Goal: Task Accomplishment & Management: Use online tool/utility

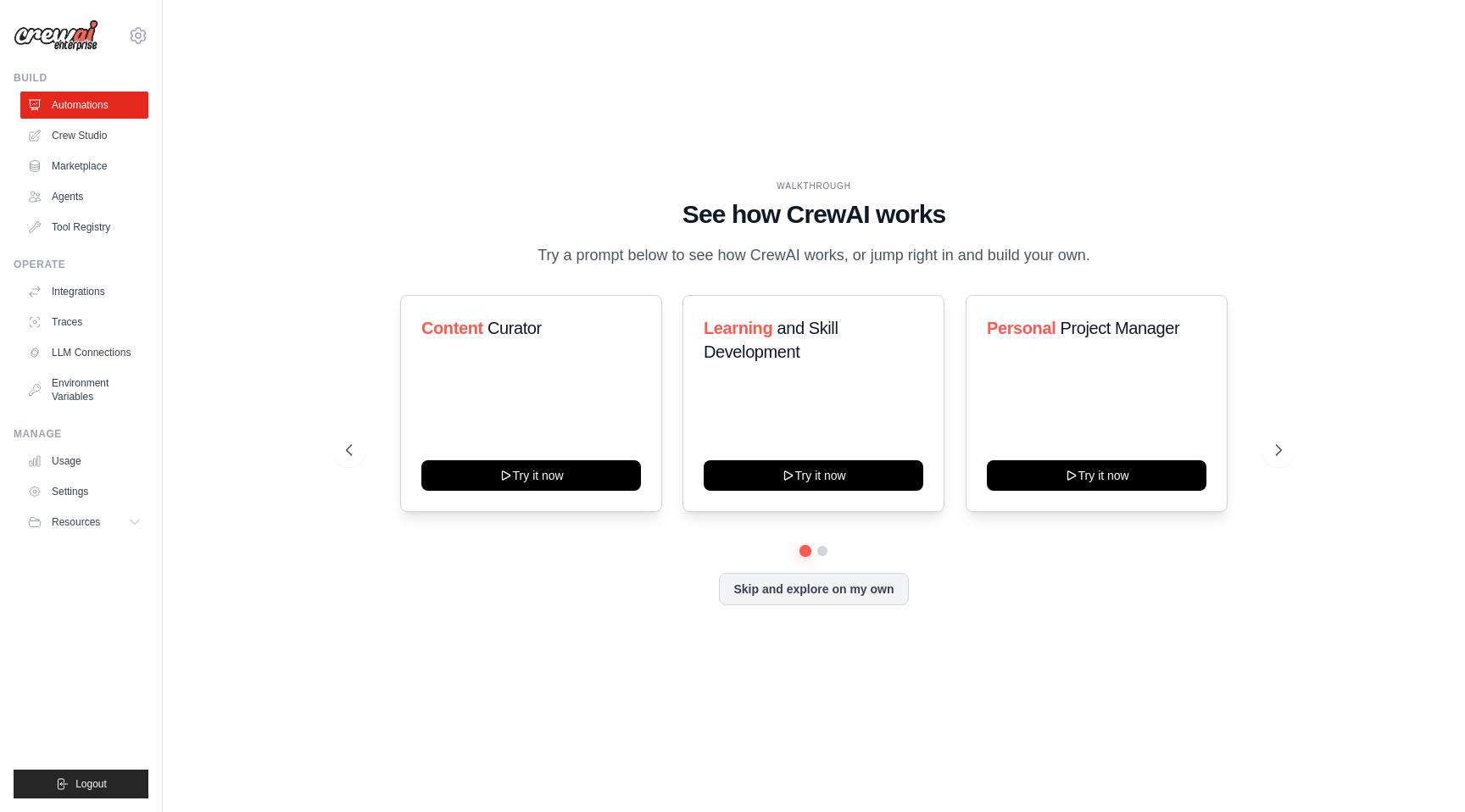
click at [853, 210] on h1 "See how CrewAI works" at bounding box center [814, 214] width 936 height 31
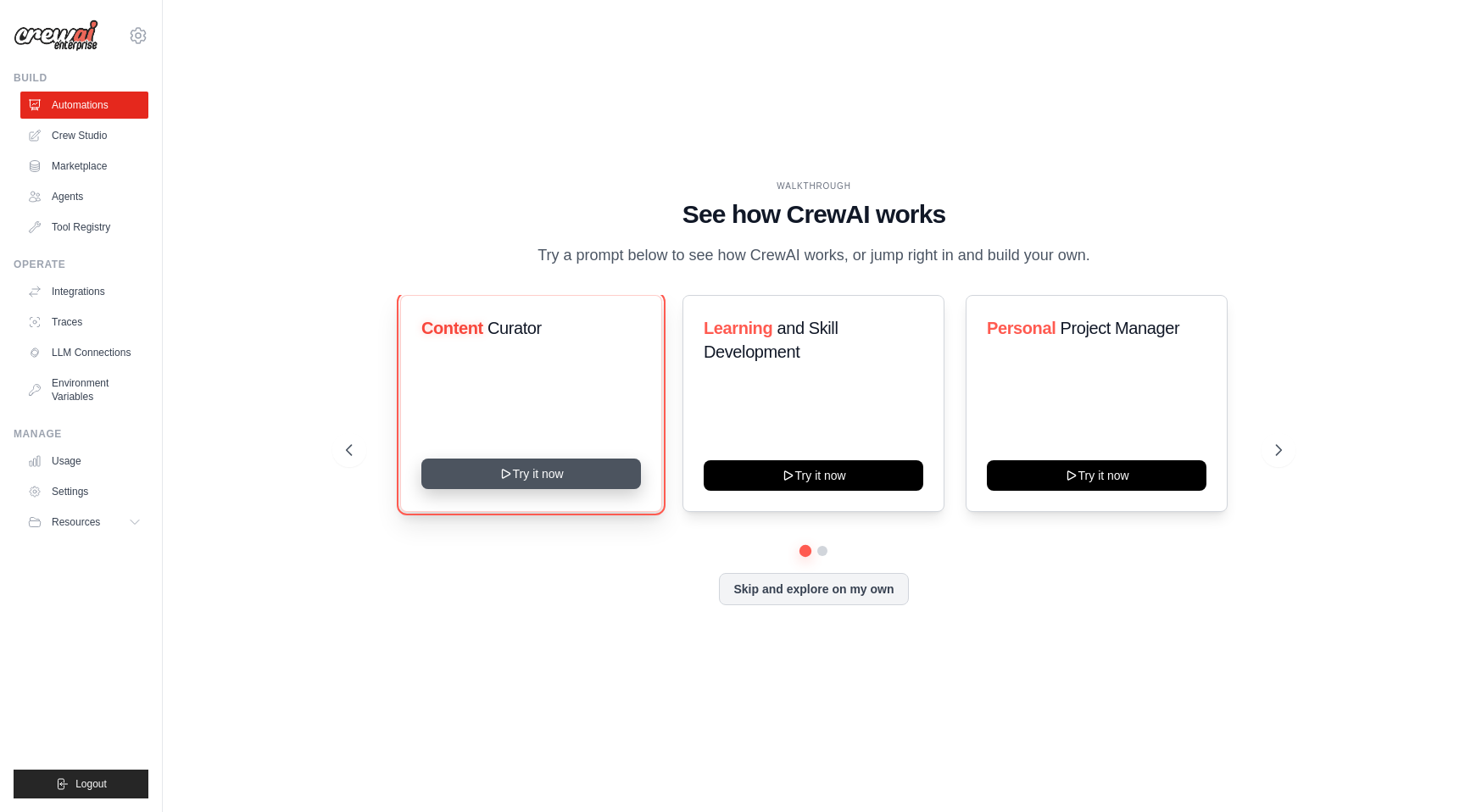
click at [573, 477] on button "Try it now" at bounding box center [531, 473] width 220 height 31
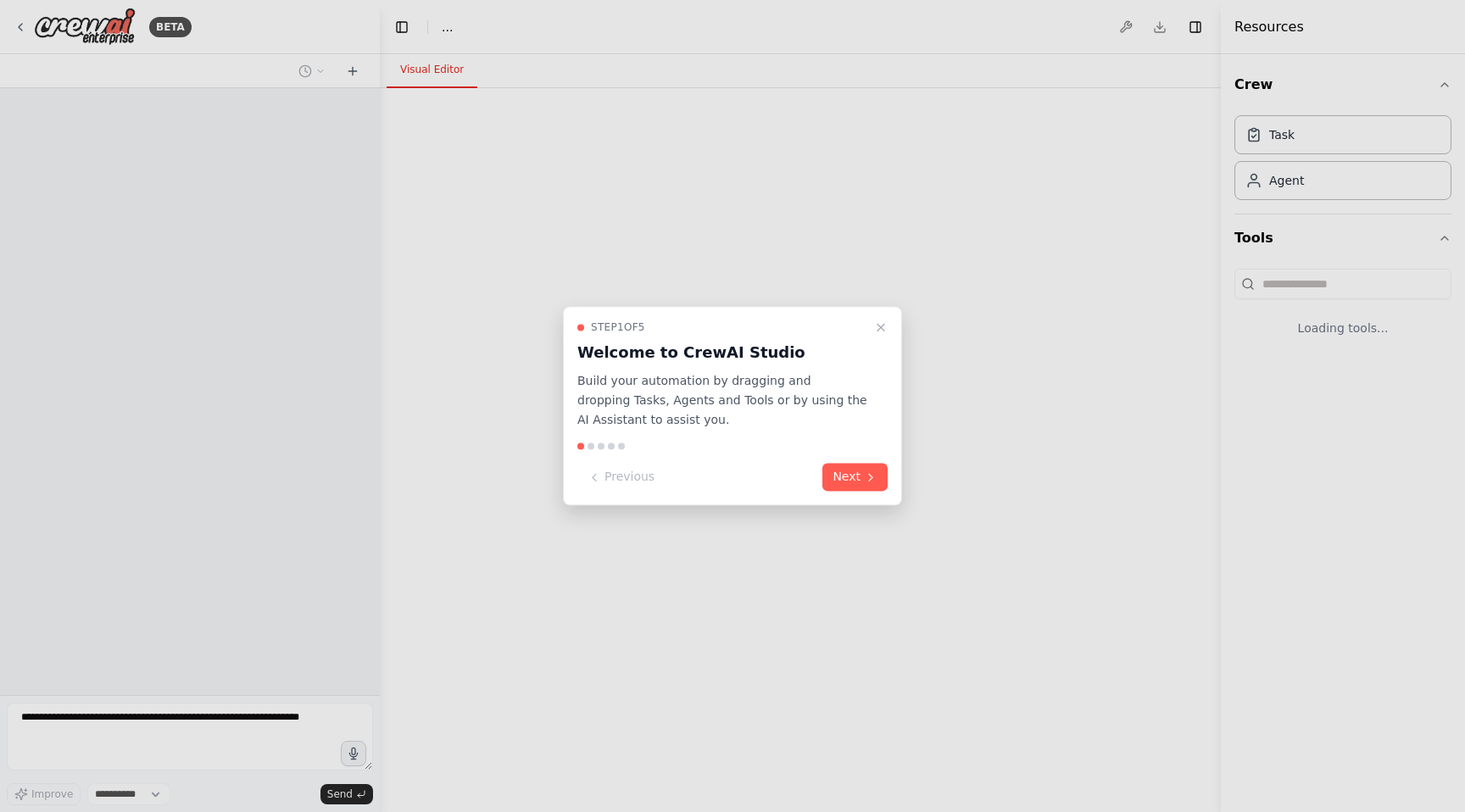
select select "****"
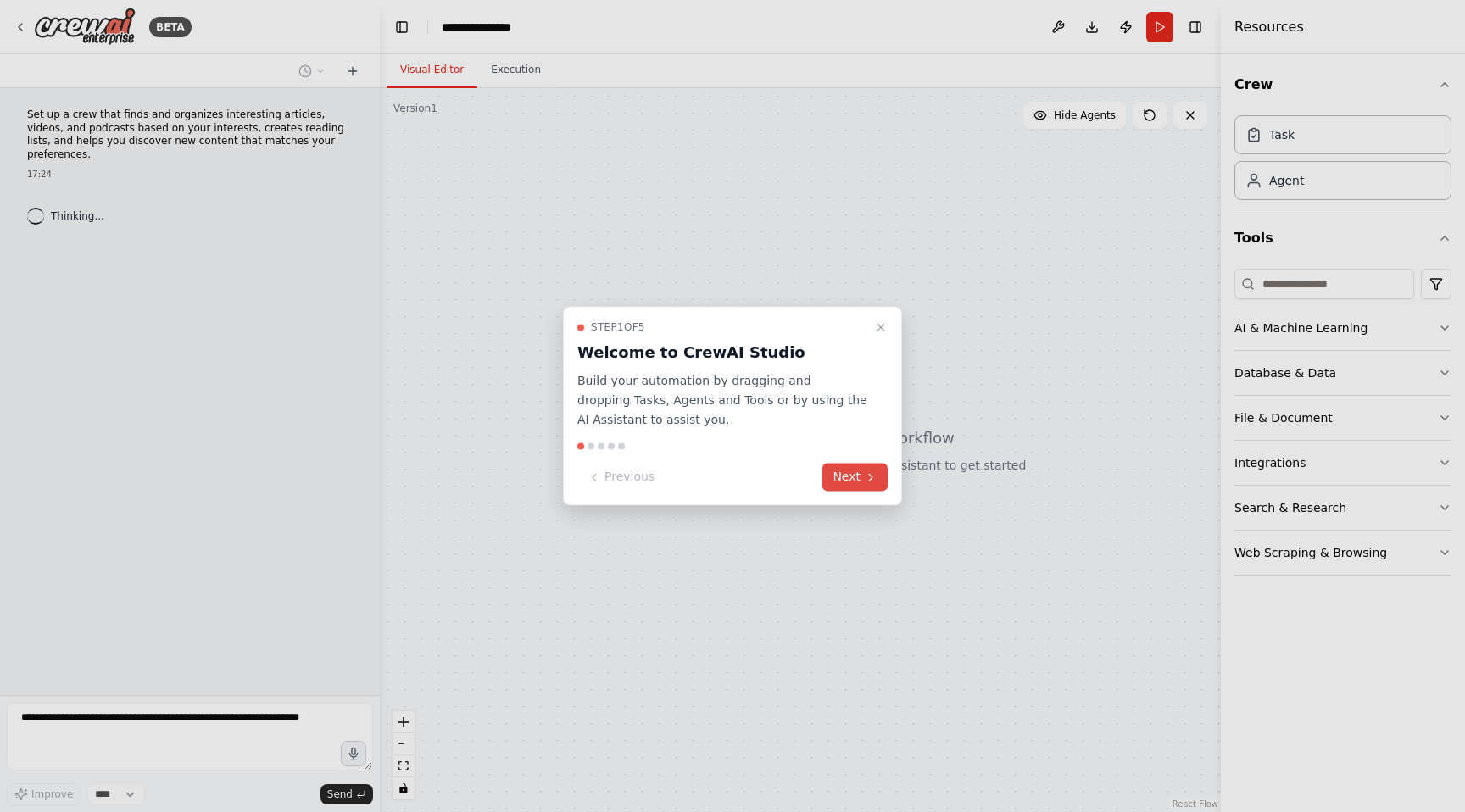
click at [858, 477] on button "Next" at bounding box center [855, 478] width 65 height 28
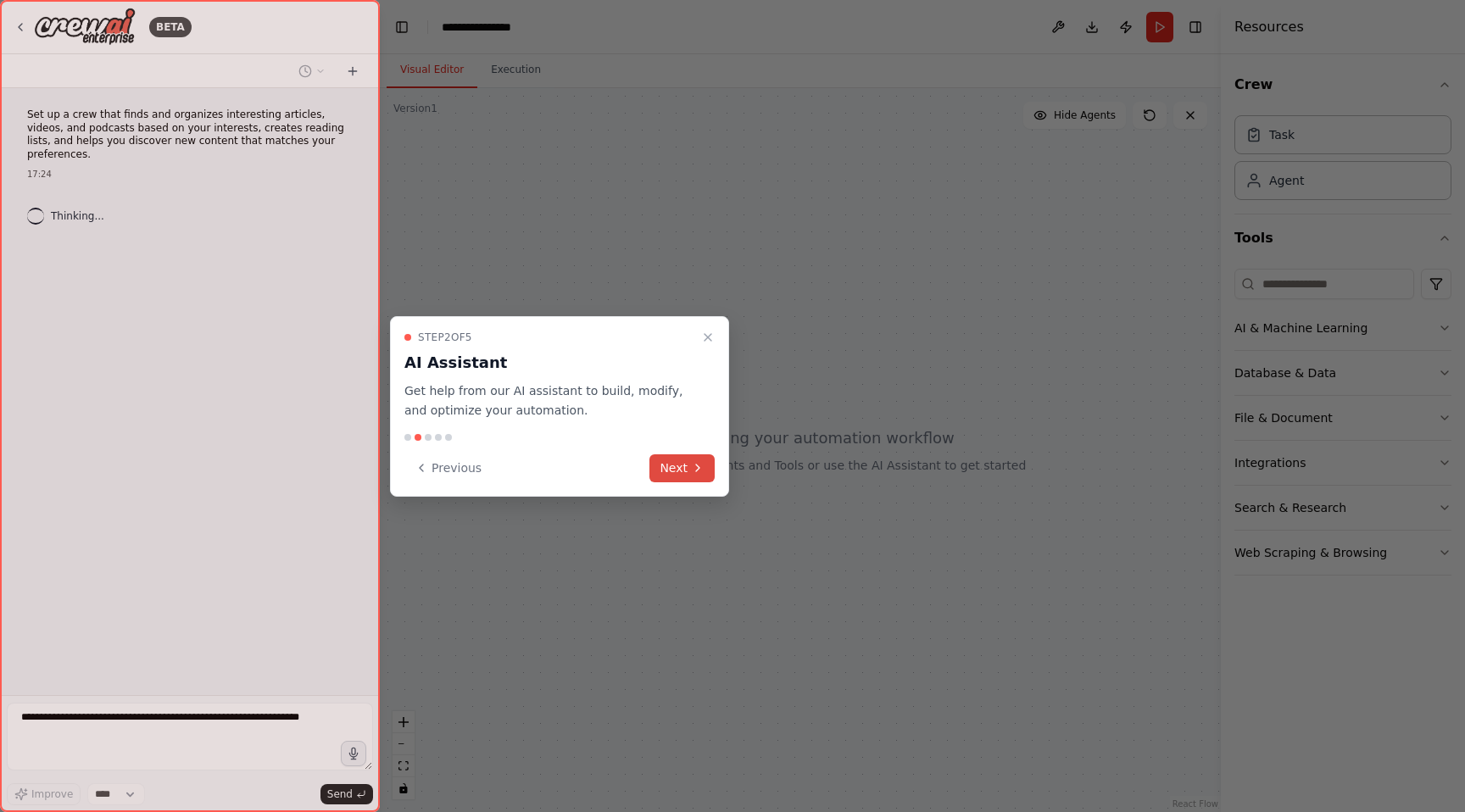
click at [675, 456] on button "Next" at bounding box center [682, 469] width 65 height 28
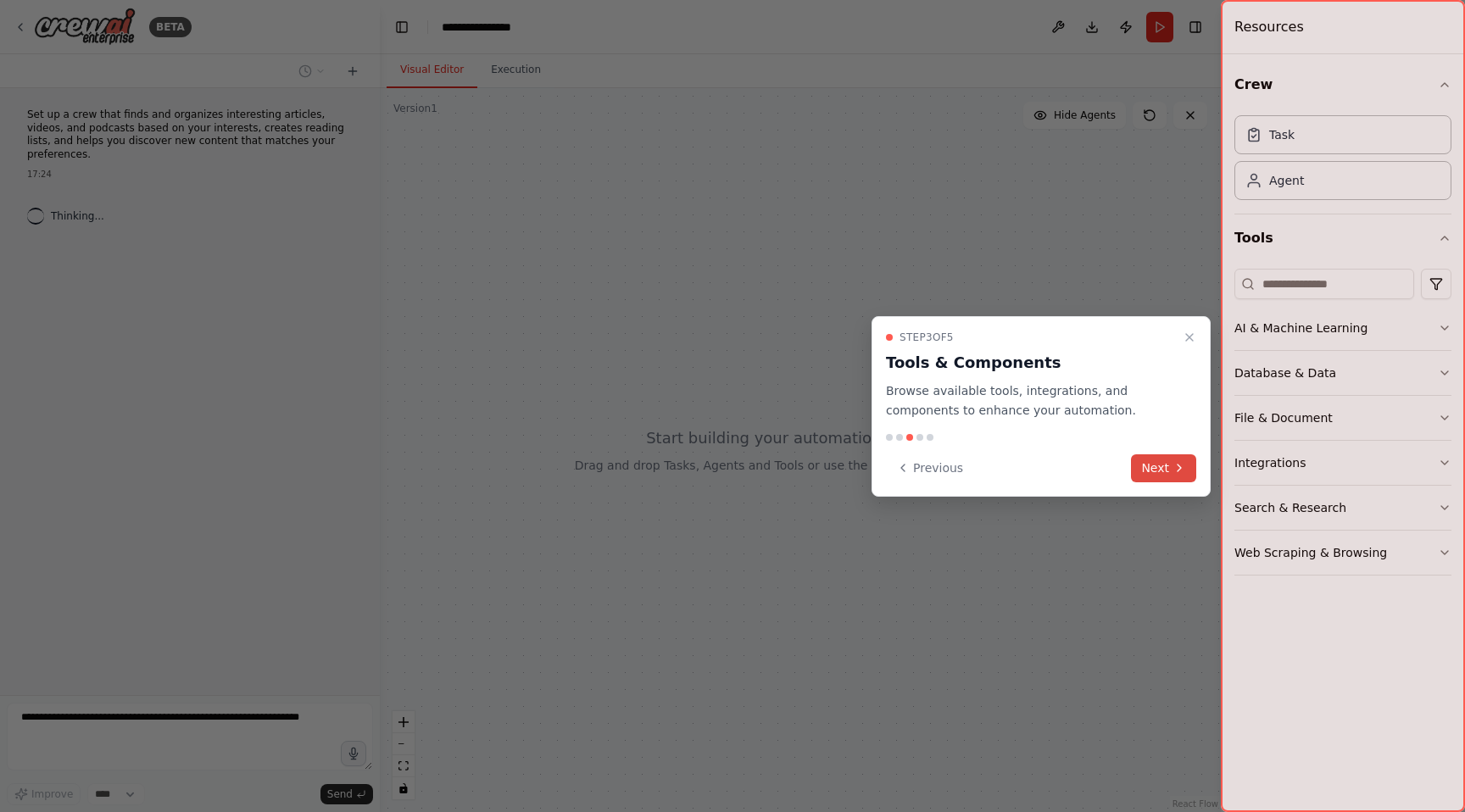
click at [1163, 477] on button "Next" at bounding box center [1164, 469] width 65 height 28
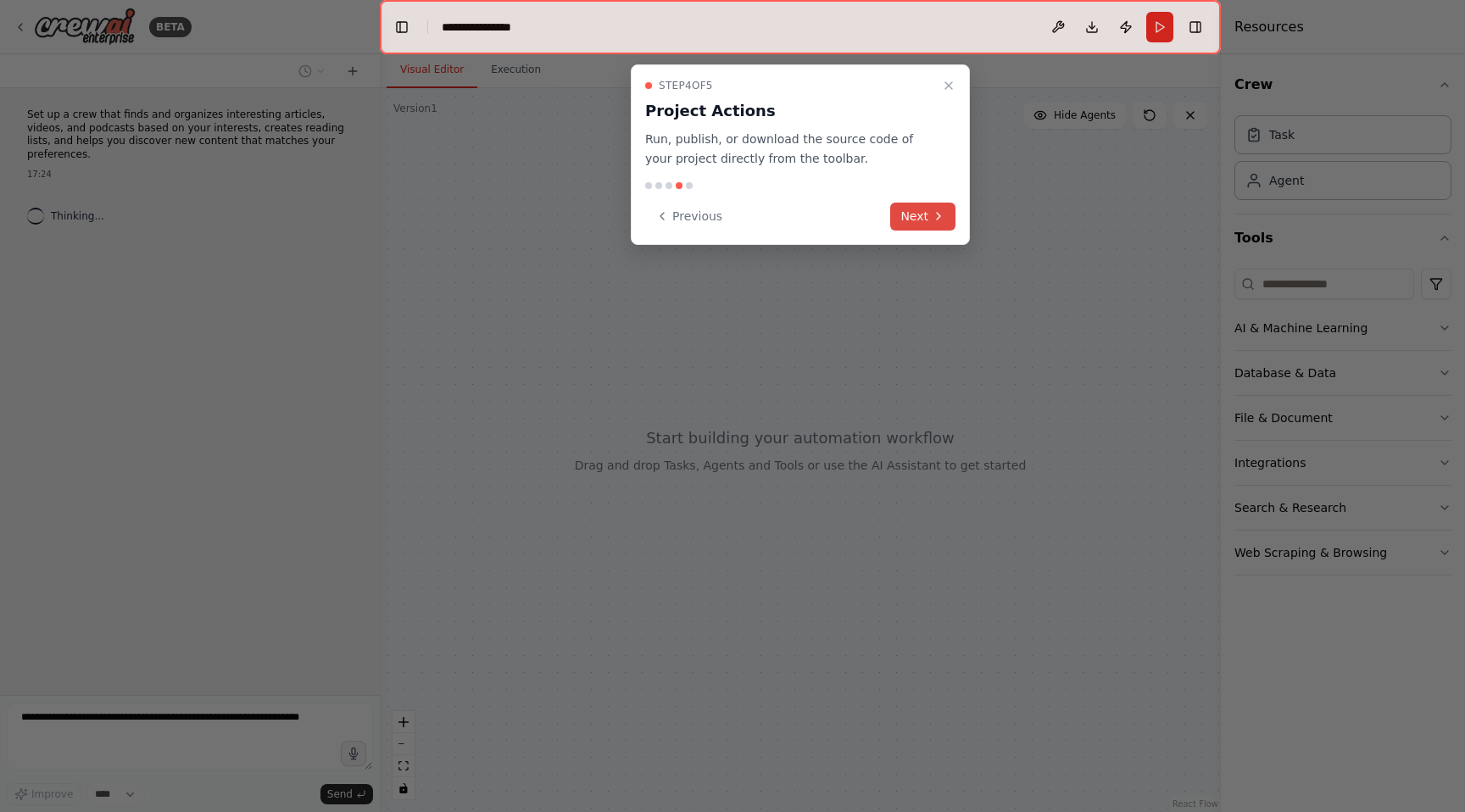
click at [919, 204] on button "Next" at bounding box center [923, 217] width 65 height 28
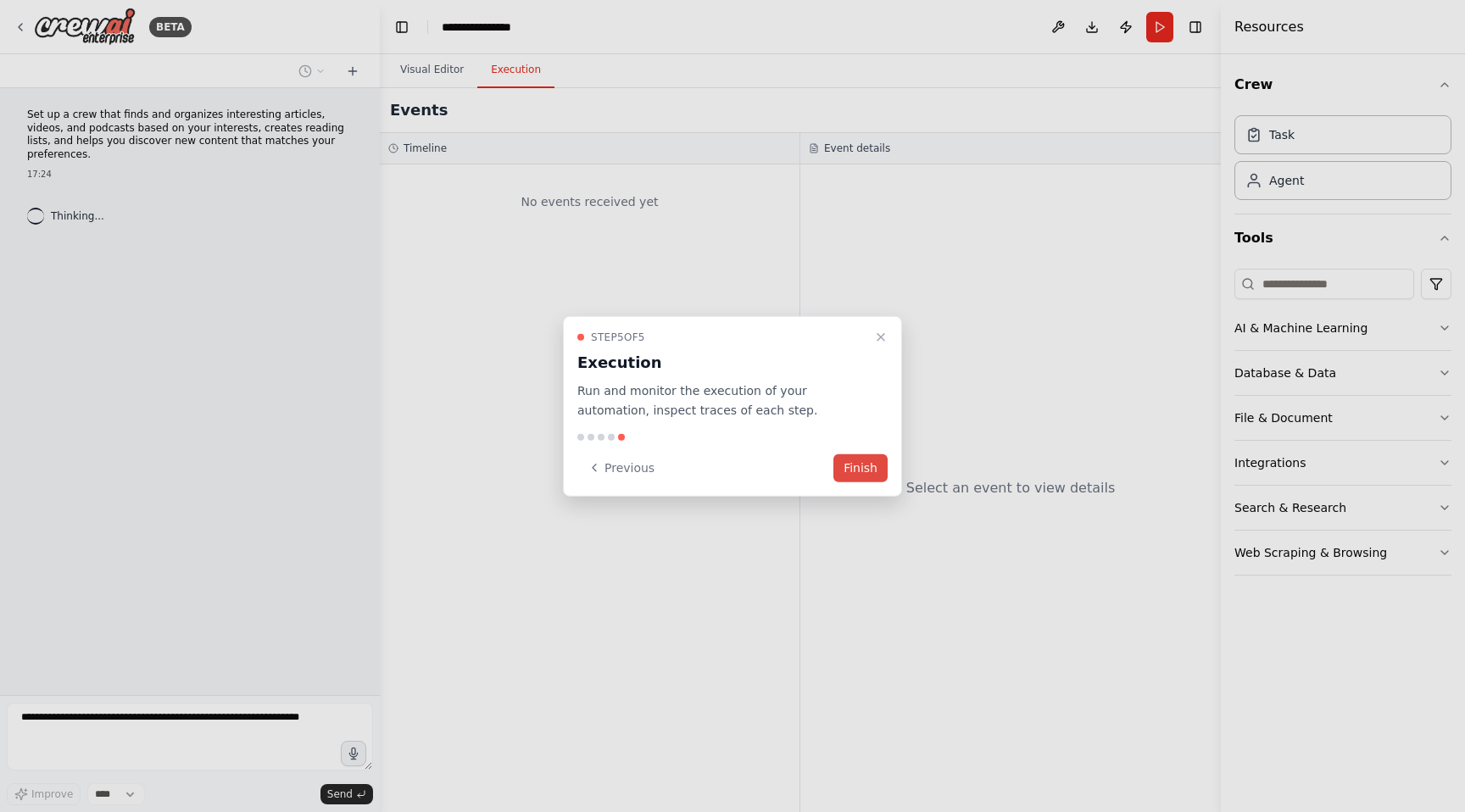
click at [854, 475] on button "Finish" at bounding box center [860, 468] width 54 height 28
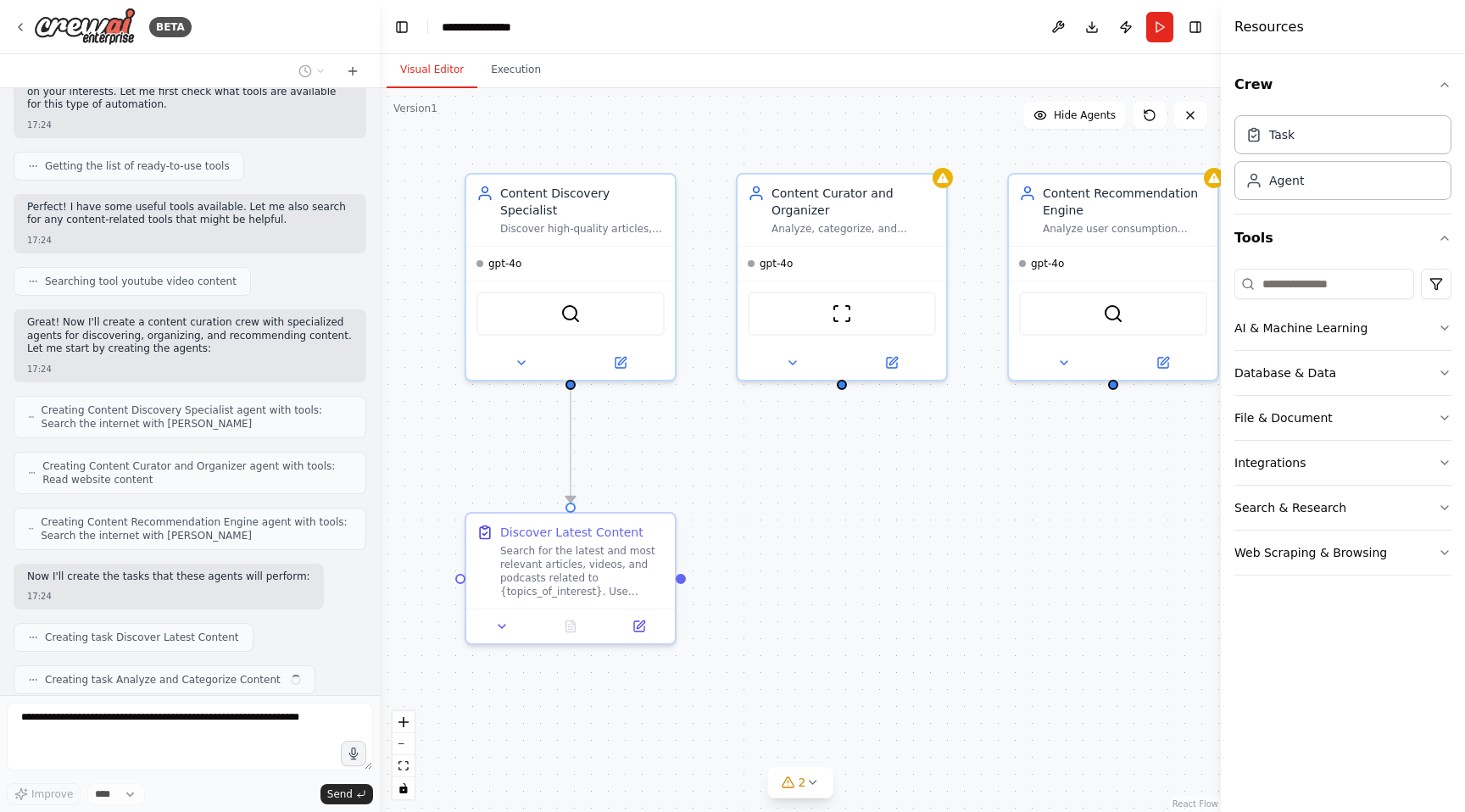
scroll to position [222, 0]
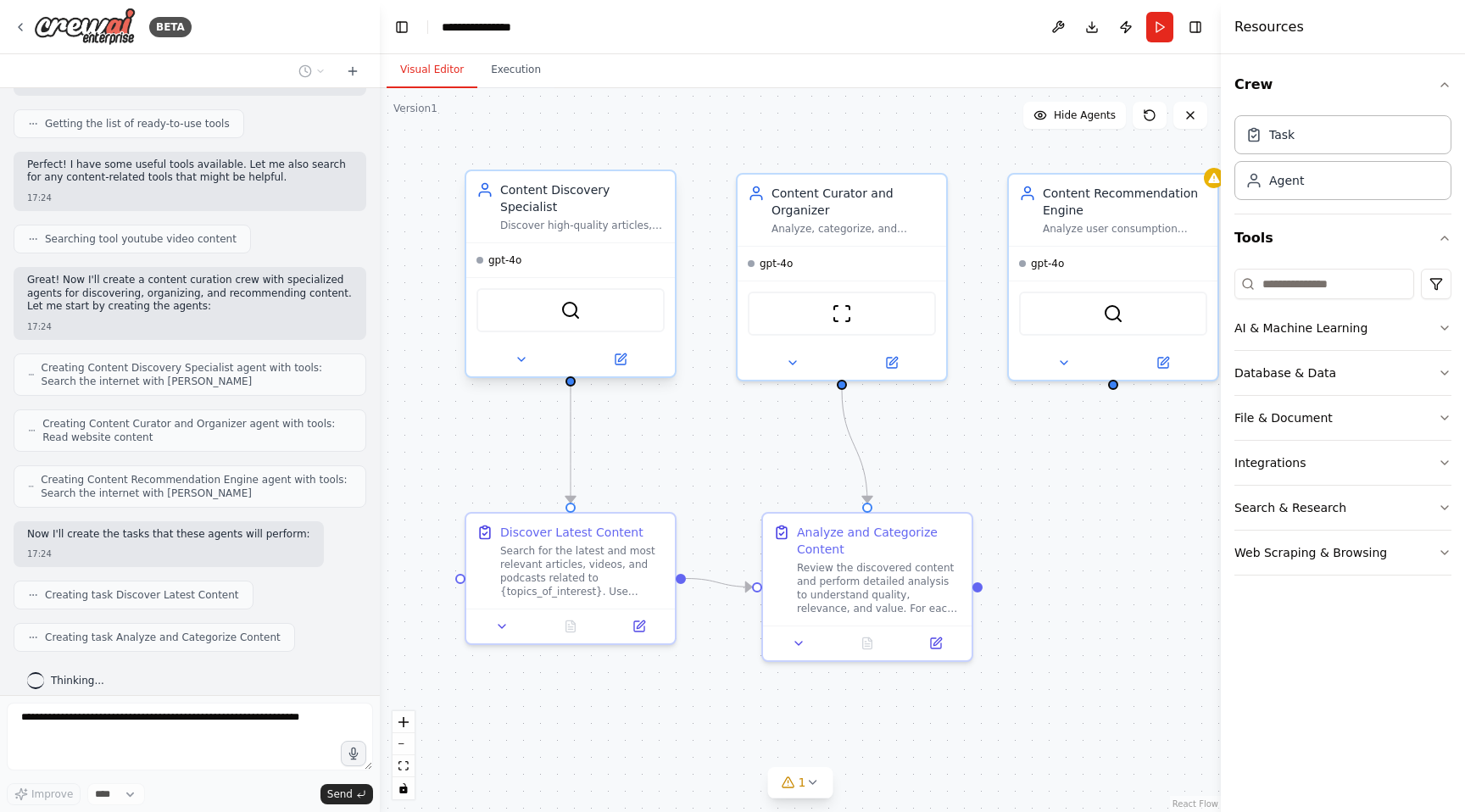
click at [567, 244] on div "gpt-4o" at bounding box center [570, 260] width 208 height 33
click at [585, 524] on div "Discover Latest Content" at bounding box center [572, 529] width 143 height 17
click at [872, 544] on div "Analyze and Categorize Content" at bounding box center [879, 538] width 165 height 33
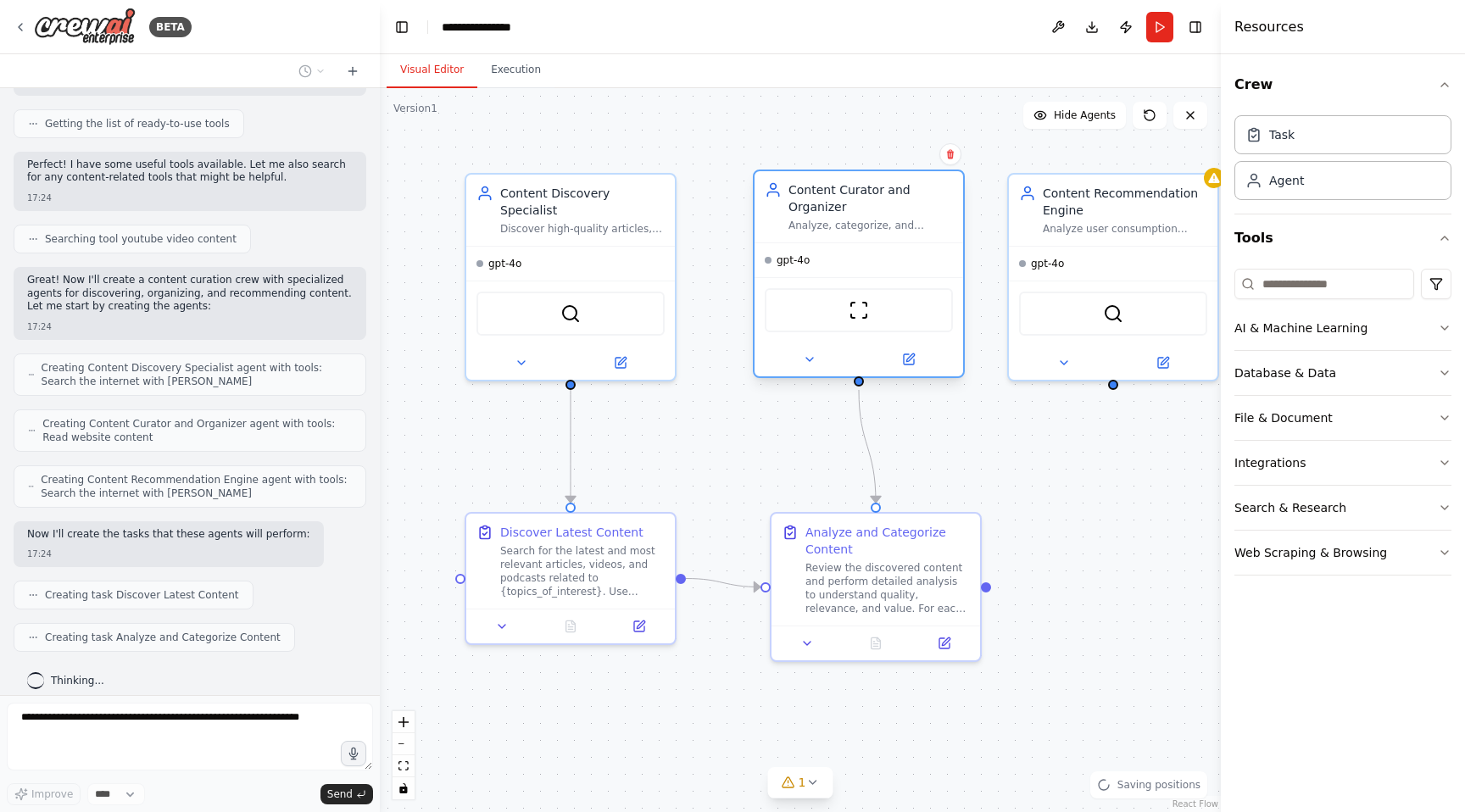
drag, startPoint x: 840, startPoint y: 225, endPoint x: 856, endPoint y: 220, distance: 16.8
click at [856, 220] on div "Analyze, categorize, and organize discovered content based on {user_preferences…" at bounding box center [871, 225] width 165 height 14
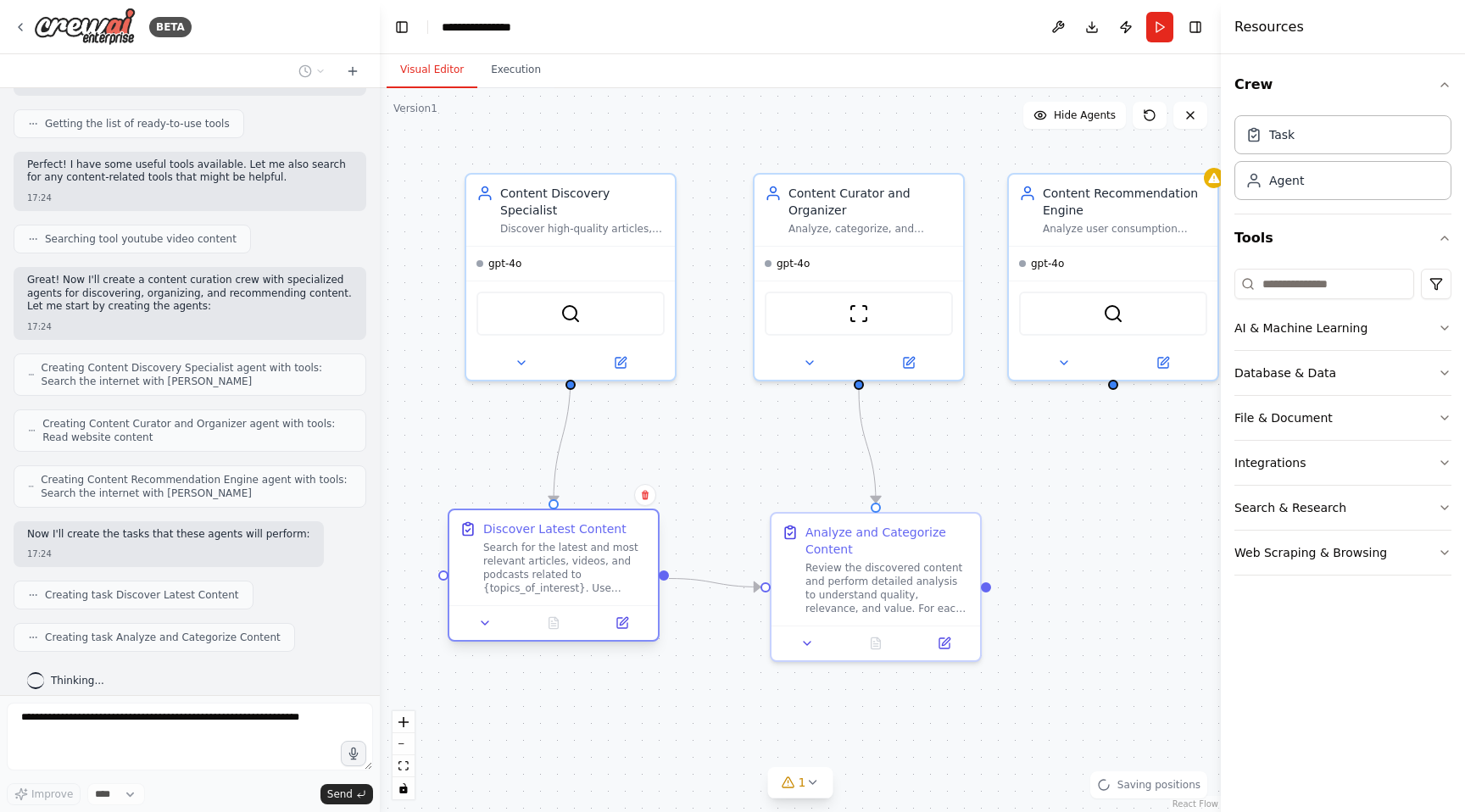
drag, startPoint x: 588, startPoint y: 545, endPoint x: 568, endPoint y: 552, distance: 21.2
click at [568, 552] on div "Search for the latest and most relevant articles, videos, and podcasts related …" at bounding box center [566, 568] width 165 height 54
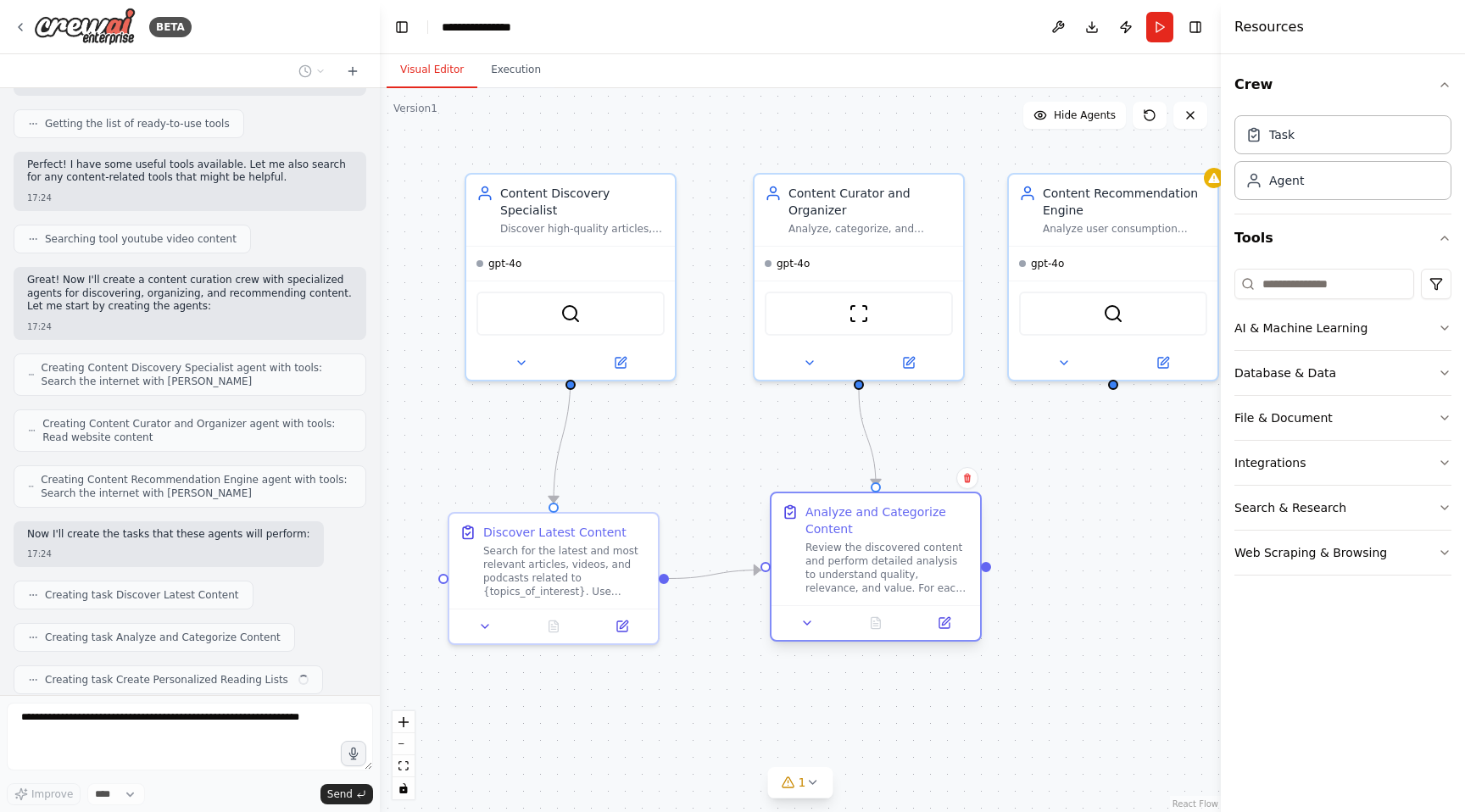
scroll to position [264, 0]
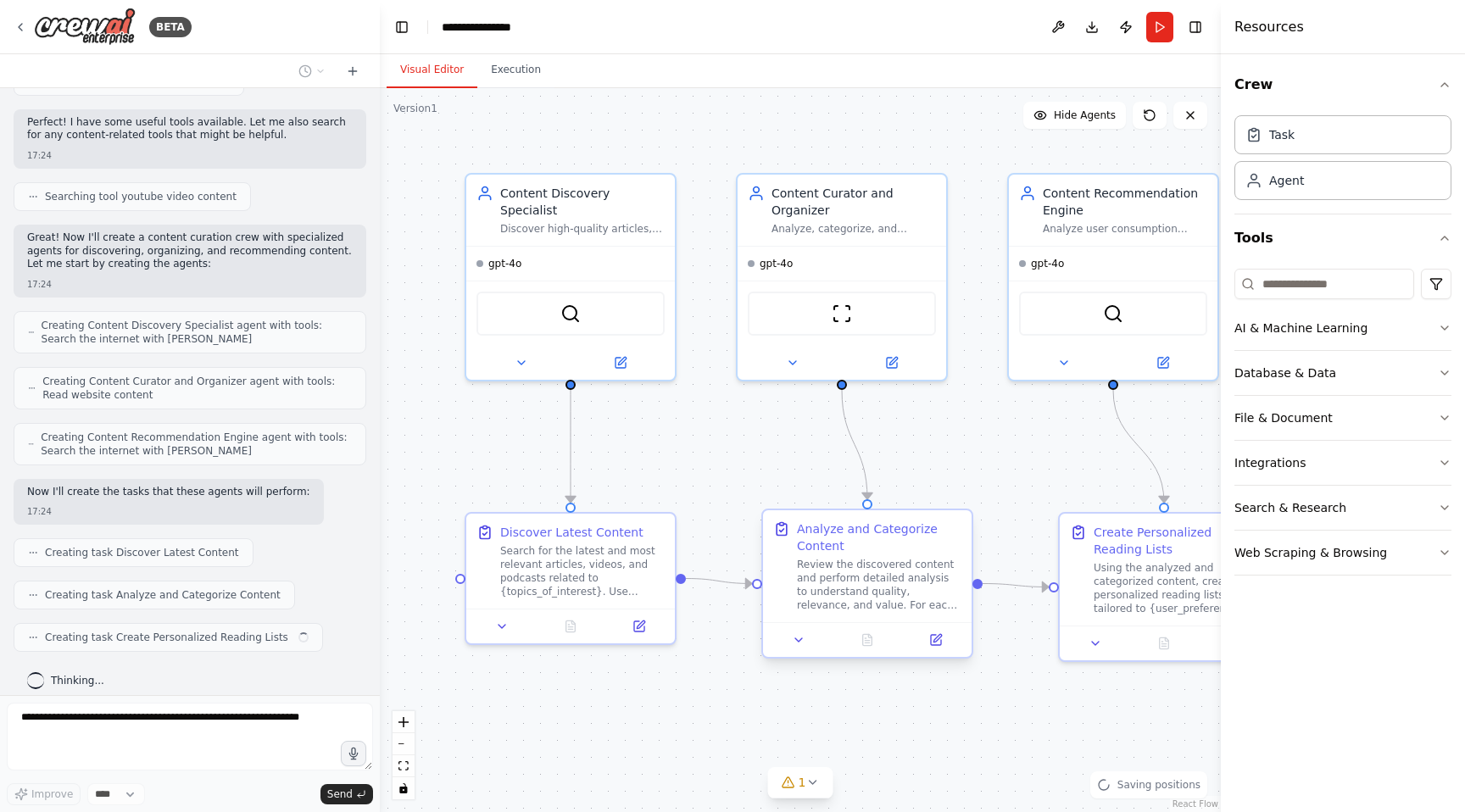
drag, startPoint x: 859, startPoint y: 556, endPoint x: 858, endPoint y: 547, distance: 9.1
click at [858, 547] on div "Analyze and Categorize Content Review the discovered content and perform detail…" at bounding box center [879, 566] width 165 height 91
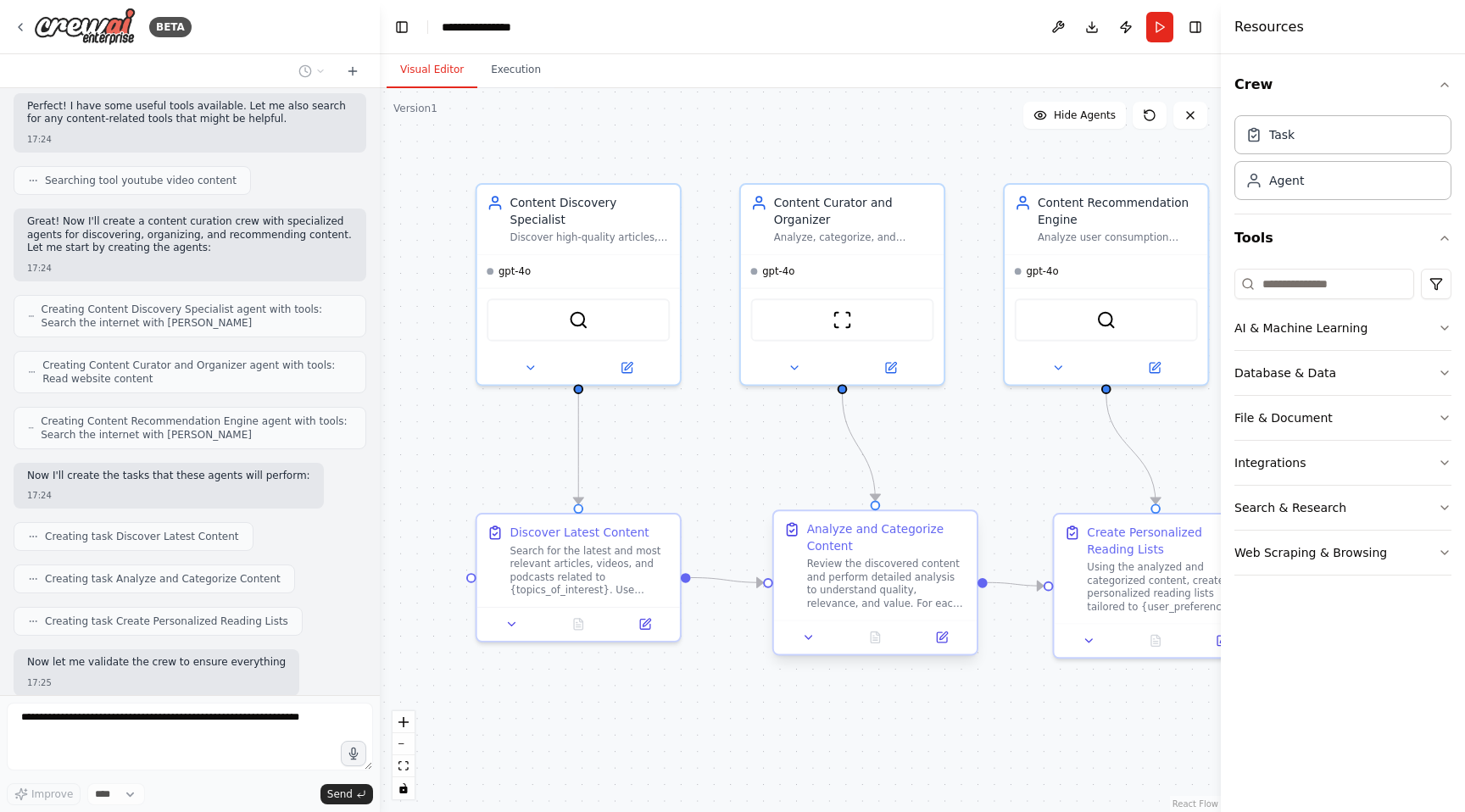
scroll to position [380, 0]
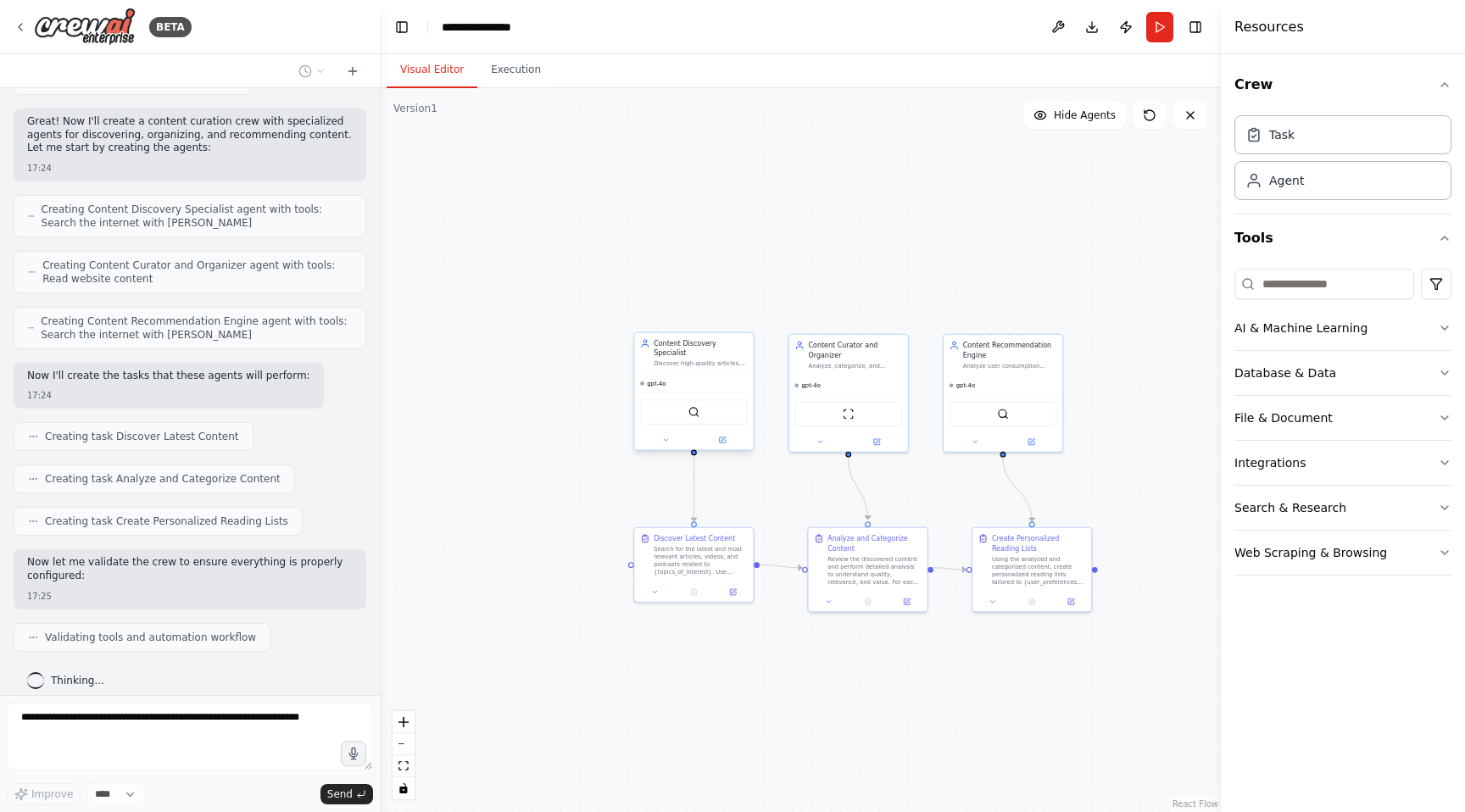
click at [708, 375] on div "gpt-4o" at bounding box center [694, 383] width 119 height 20
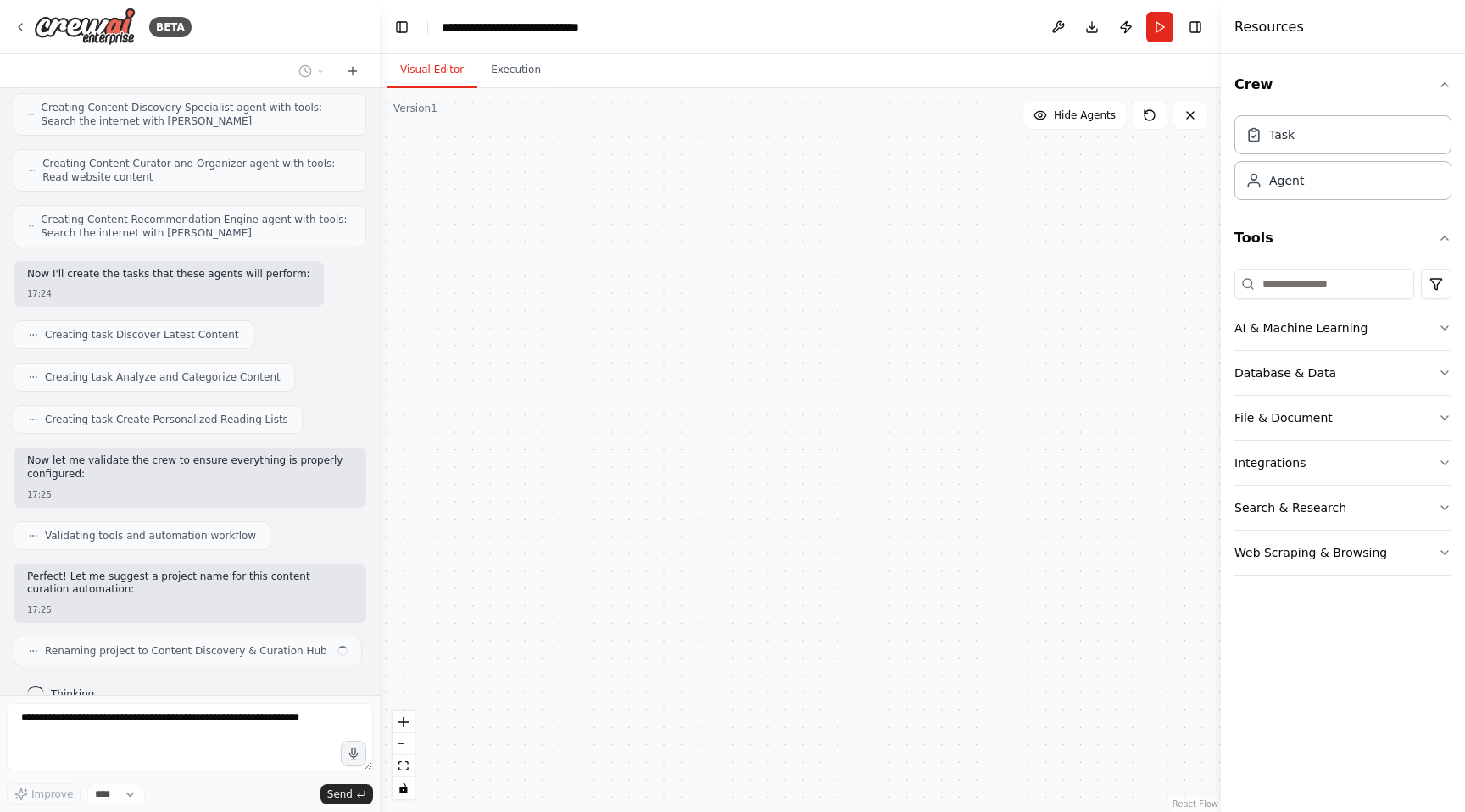
scroll to position [496, 0]
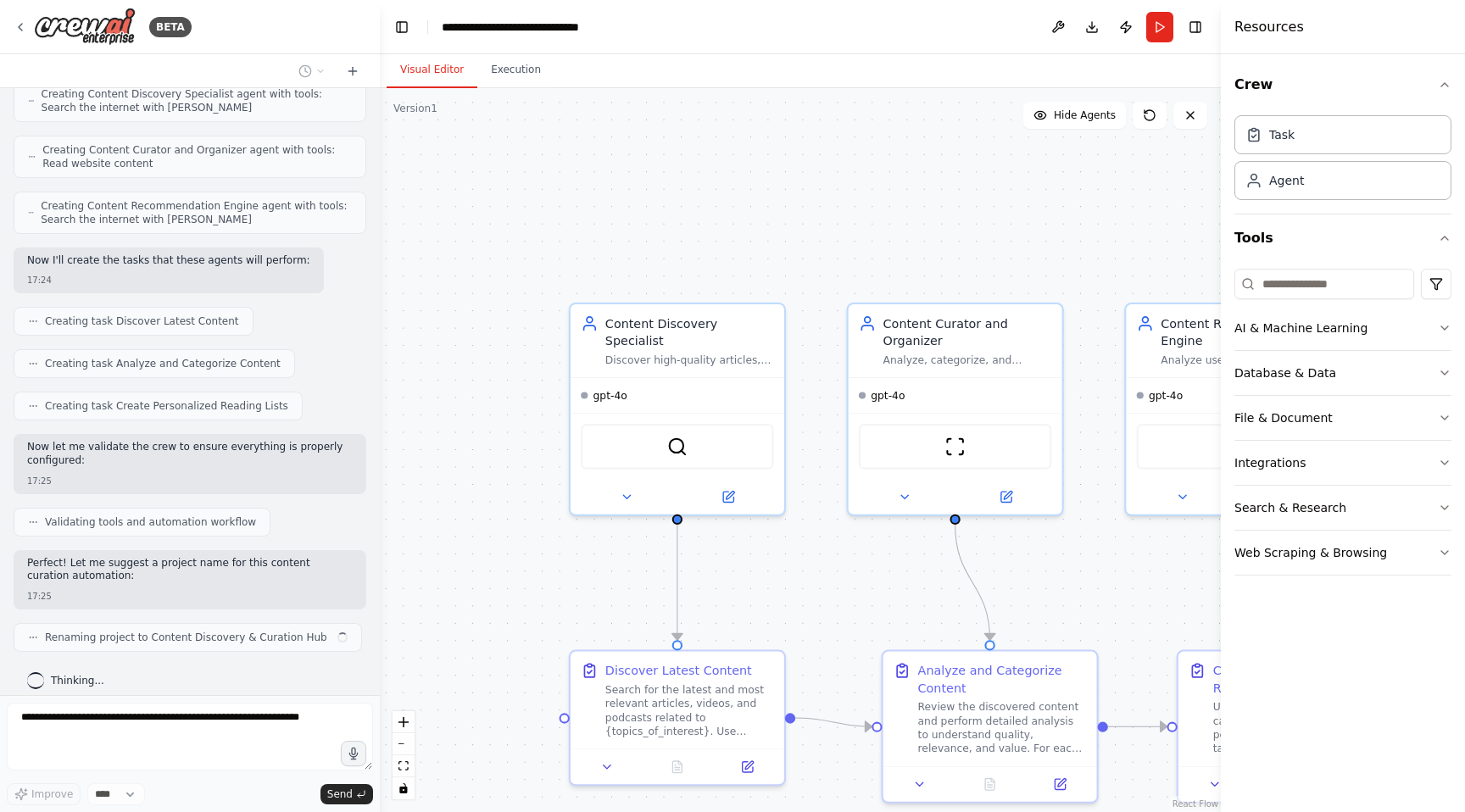
click at [799, 592] on div ".deletable-edge-delete-btn { width: 20px; height: 20px; border: 0px solid #ffff…" at bounding box center [800, 450] width 841 height 724
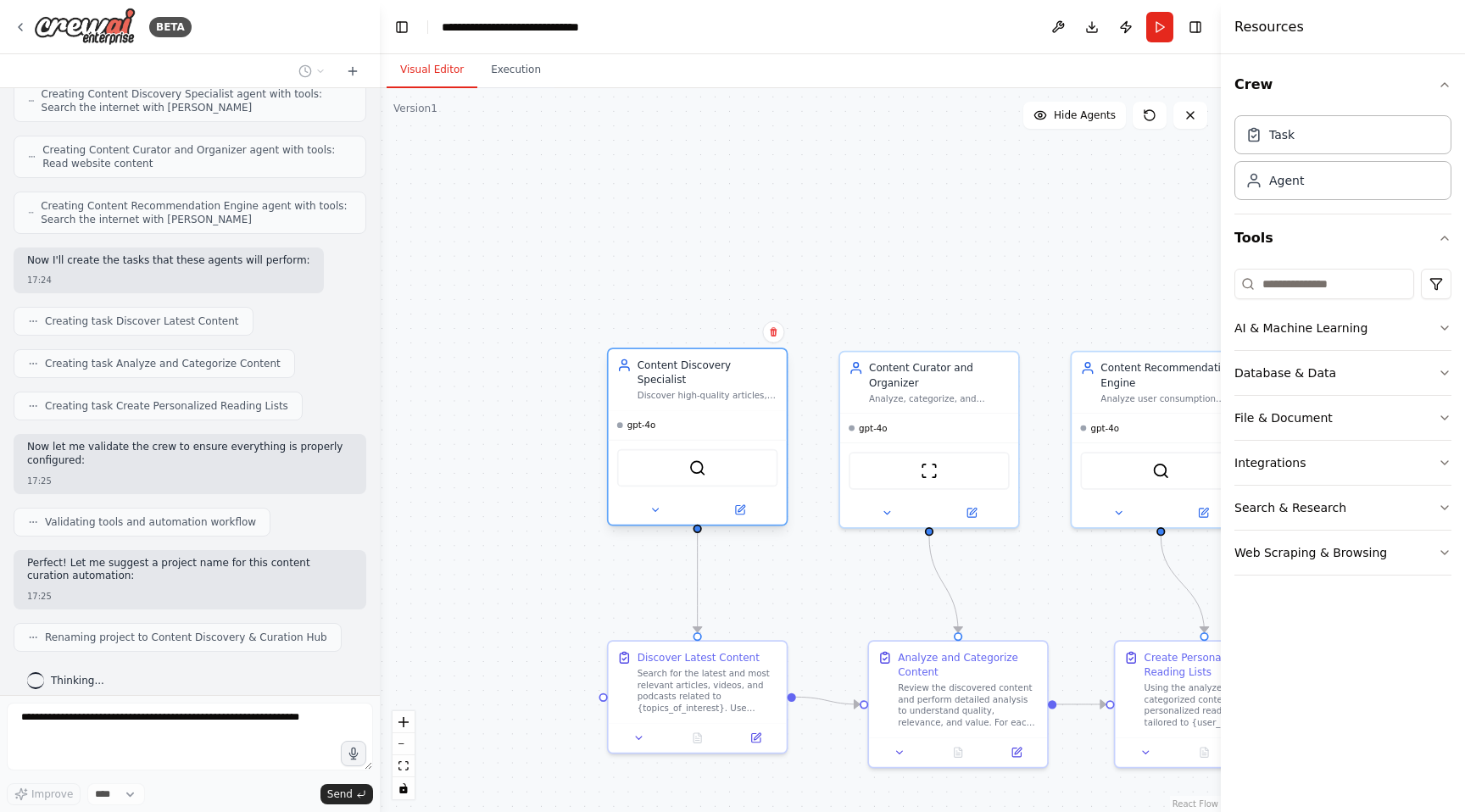
click at [695, 390] on div "Discover high-quality articles, videos, and podcasts related to {topics_of_inte…" at bounding box center [708, 395] width 140 height 12
click at [1341, 324] on div "AI & Machine Learning" at bounding box center [1300, 328] width 133 height 17
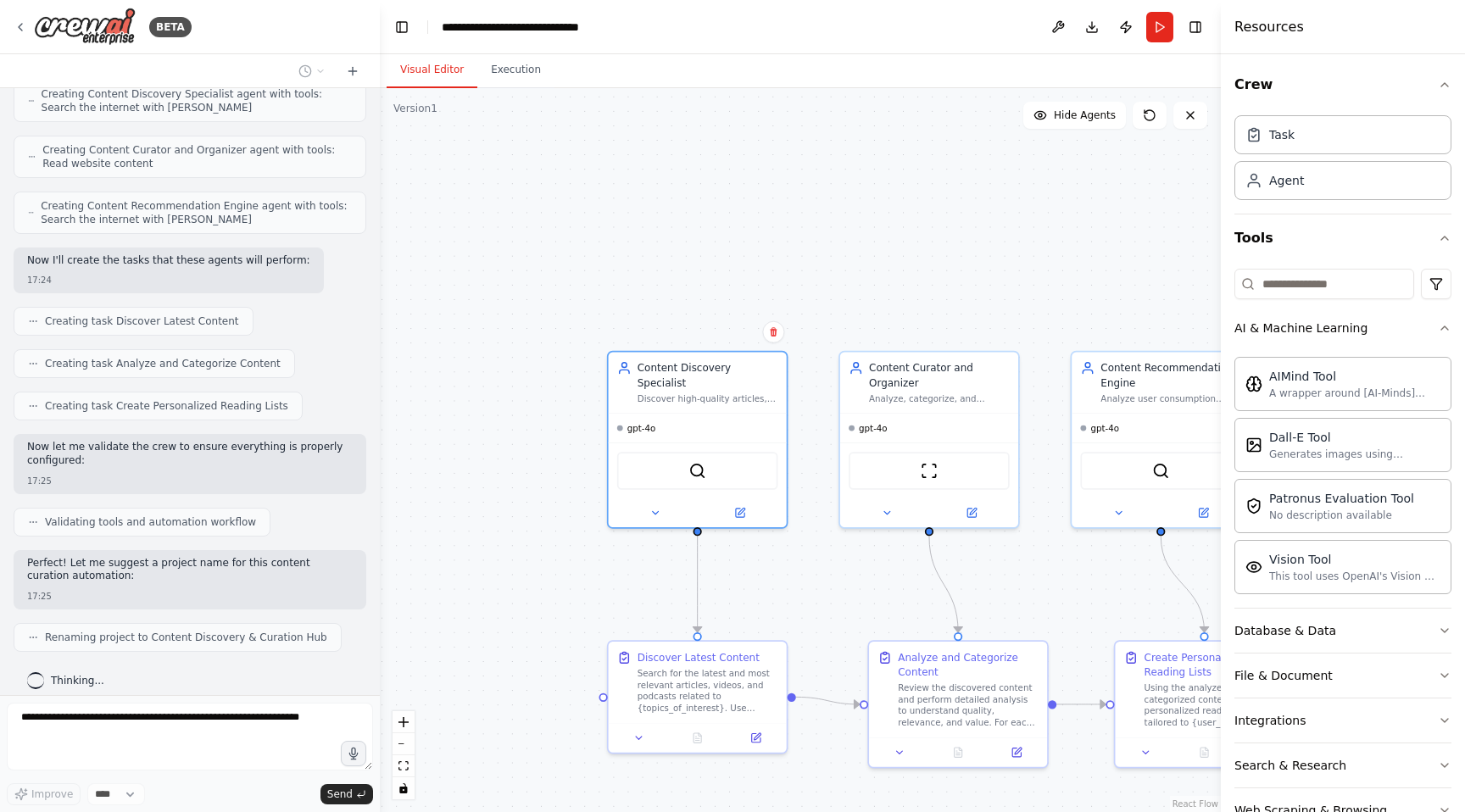
click at [795, 285] on div ".deletable-edge-delete-btn { width: 20px; height: 20px; border: 0px solid #ffff…" at bounding box center [800, 450] width 841 height 724
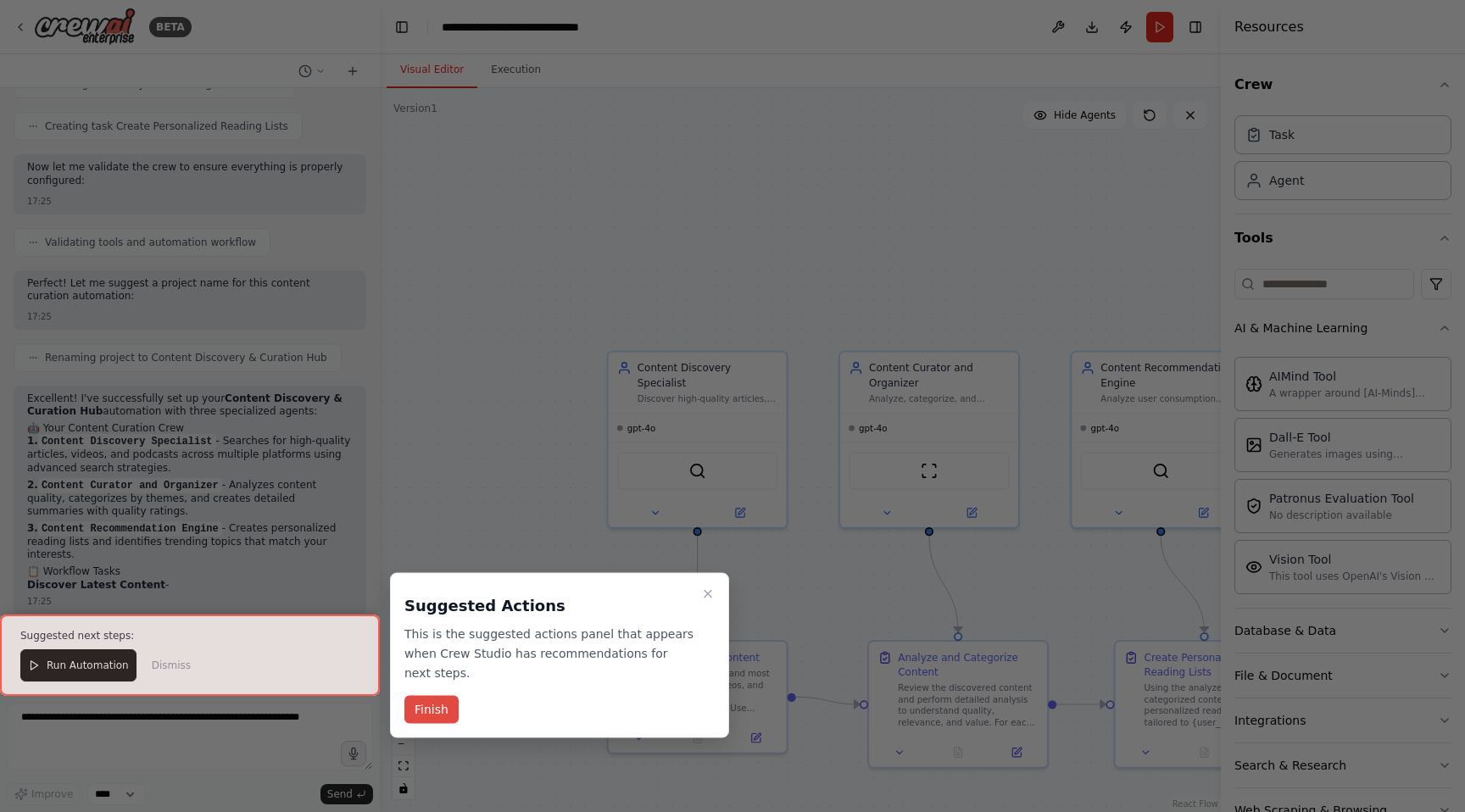
click at [425, 709] on button "Finish" at bounding box center [432, 710] width 54 height 28
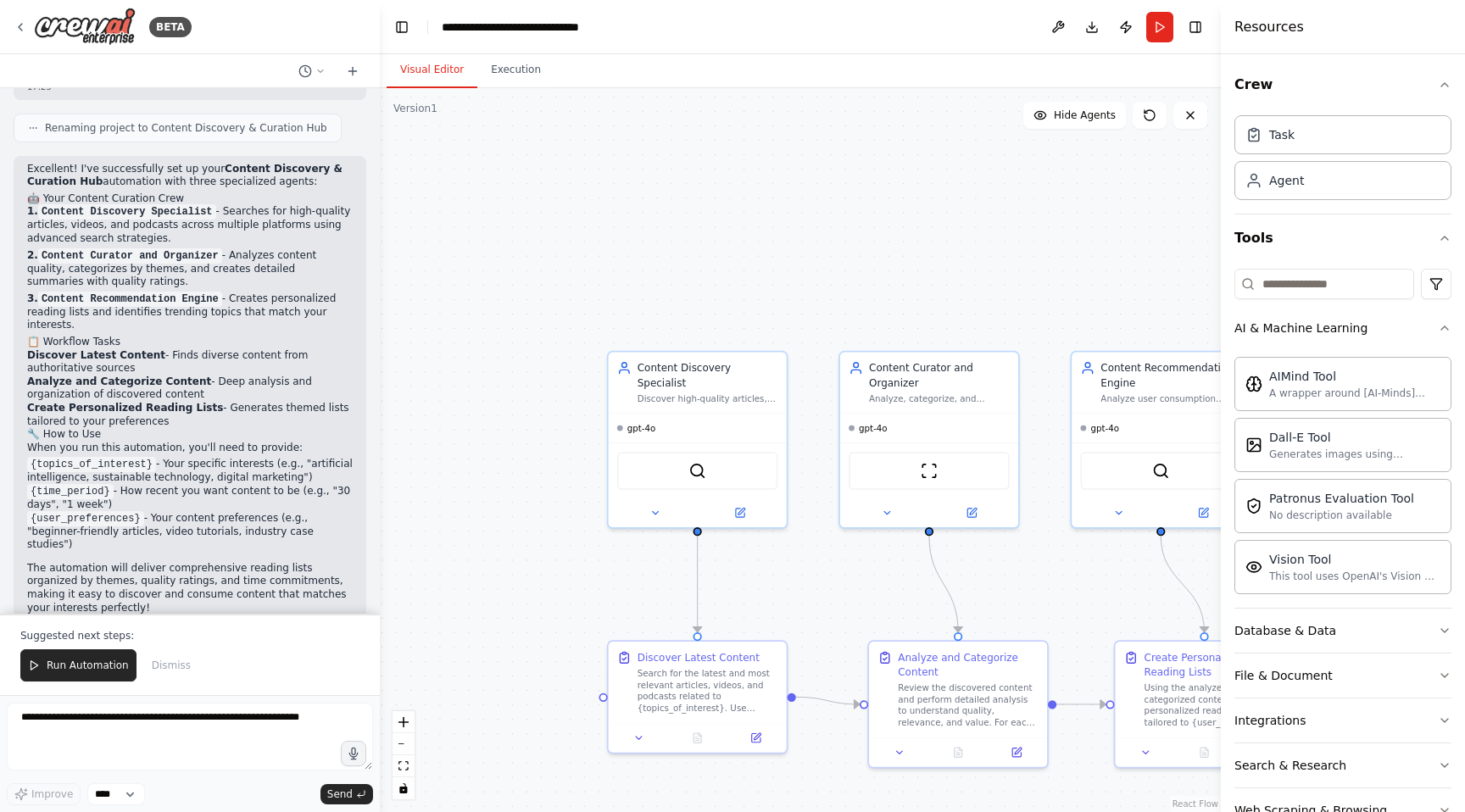
scroll to position [1019, 0]
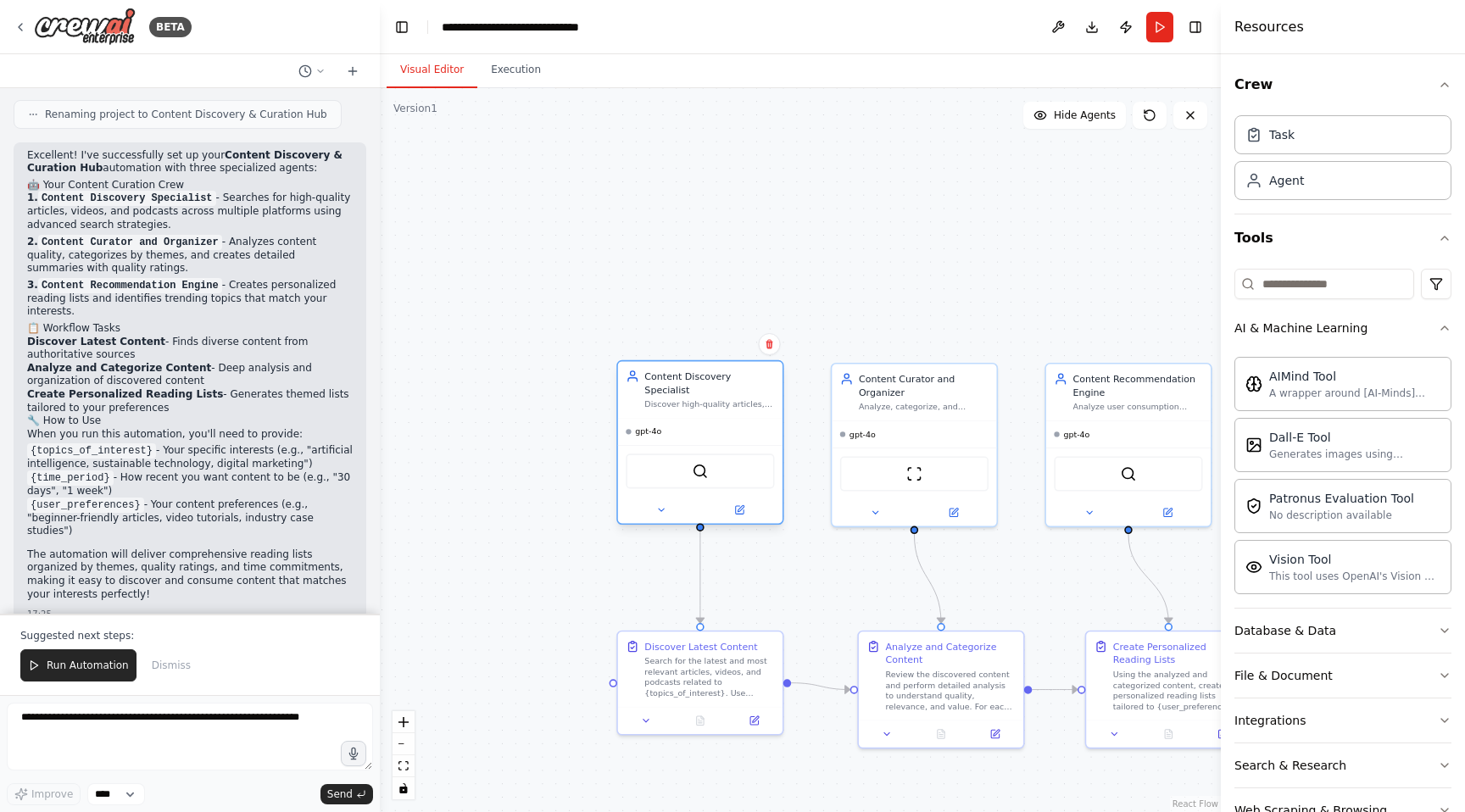
click at [717, 399] on div "Discover high-quality articles, videos, and podcasts related to {topics_of_inte…" at bounding box center [709, 405] width 129 height 11
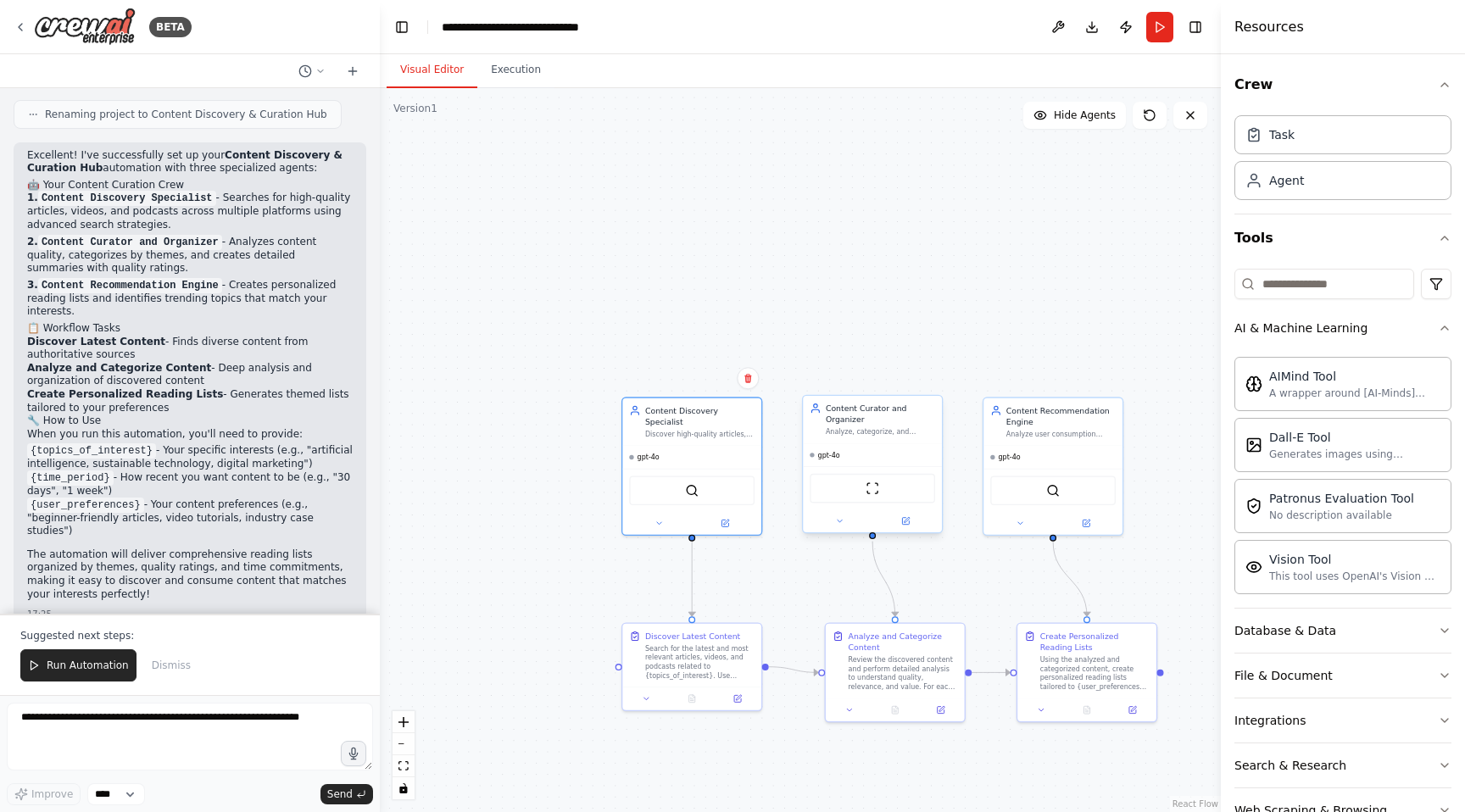
click at [897, 406] on div "Content Curator and Organizer" at bounding box center [881, 414] width 110 height 23
click at [1076, 432] on div "Analyze user consumption patterns, preferences from {user_preferences}, and con…" at bounding box center [1061, 432] width 110 height 9
click at [877, 653] on div "Review the discovered content and perform detailed analysis to understand quali…" at bounding box center [903, 671] width 110 height 36
click at [1077, 654] on div "Using the analyzed and categorized content, create personalized reading lists t…" at bounding box center [1095, 671] width 110 height 36
click at [683, 666] on div "Search for the latest and most relevant articles, videos, and podcasts related …" at bounding box center [700, 659] width 110 height 36
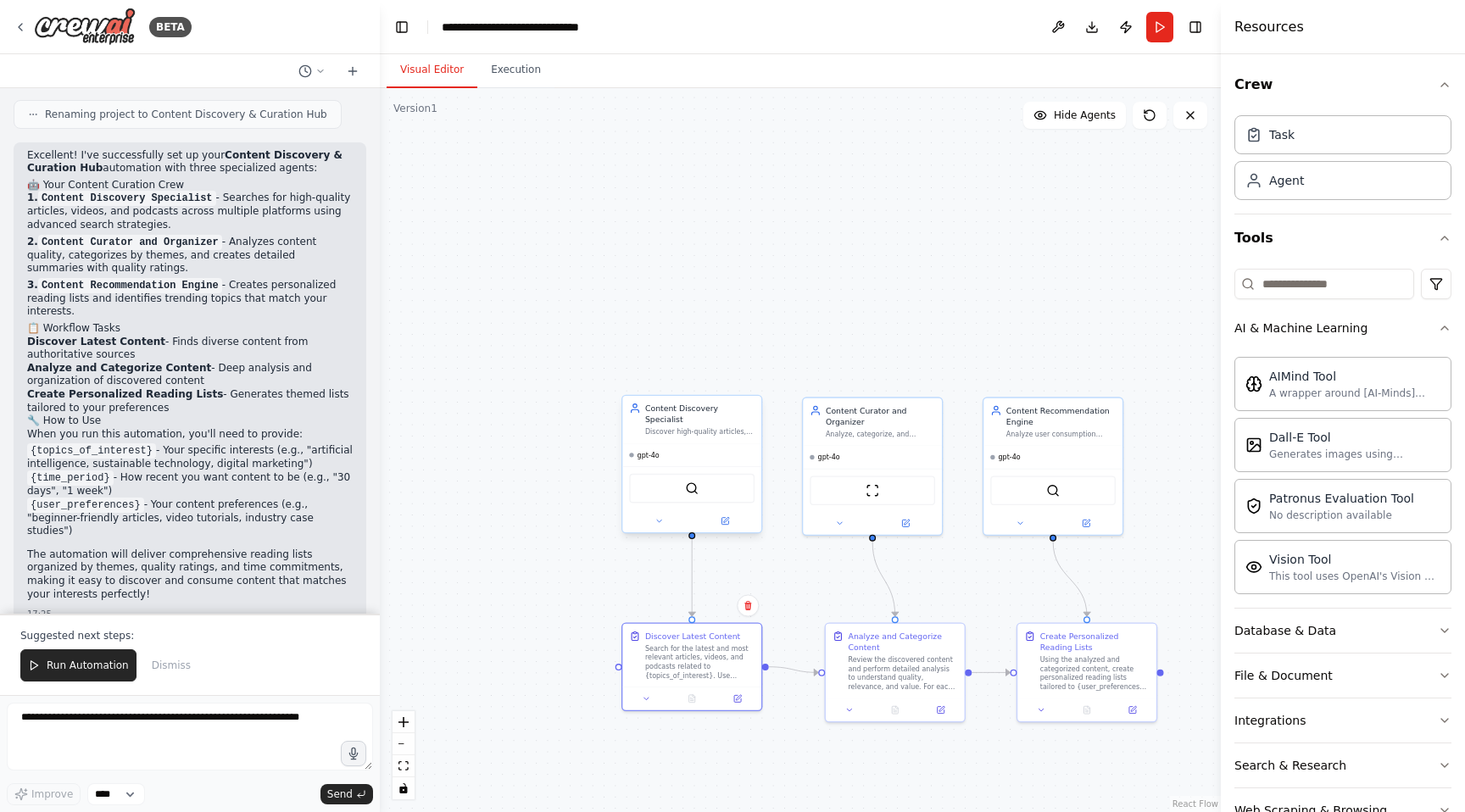
click at [705, 445] on div "gpt-4o" at bounding box center [691, 456] width 139 height 23
click at [691, 485] on div "SerperDevTool" at bounding box center [691, 489] width 126 height 30
click at [890, 461] on div "gpt-4o" at bounding box center [872, 456] width 139 height 23
click at [877, 487] on img at bounding box center [872, 488] width 14 height 14
click at [1064, 456] on div "gpt-4o" at bounding box center [1052, 456] width 139 height 23
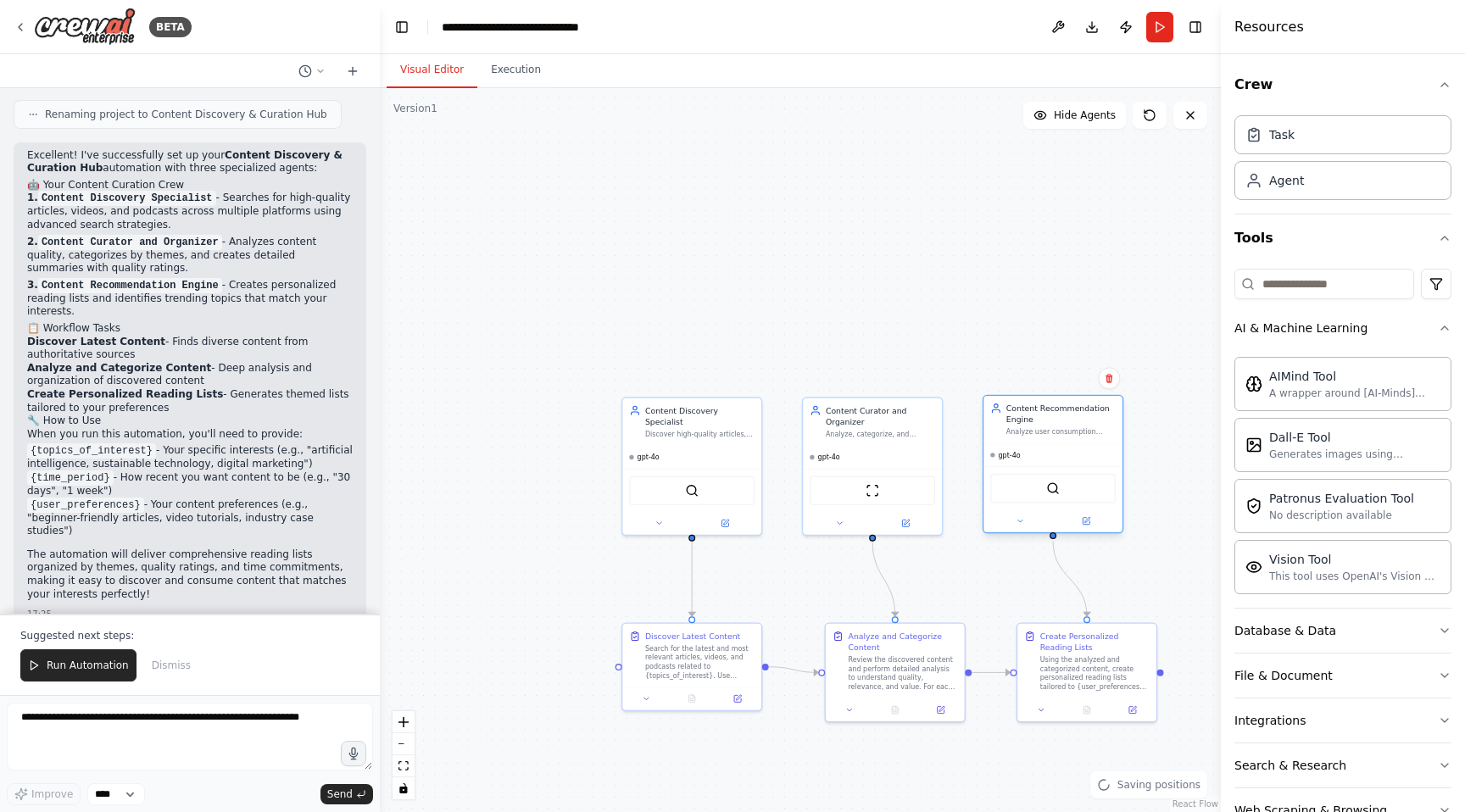
click at [1038, 486] on div "SerperDevTool" at bounding box center [1053, 489] width 126 height 30
click at [708, 652] on div "Search for the latest and most relevant articles, videos, and podcasts related …" at bounding box center [700, 659] width 110 height 36
click at [945, 659] on div "Review the discovered content and perform detailed analysis to understand quali…" at bounding box center [903, 671] width 110 height 36
click at [1095, 662] on div "Using the analyzed and categorized content, create personalized reading lists t…" at bounding box center [1095, 671] width 110 height 36
drag, startPoint x: 872, startPoint y: 653, endPoint x: 848, endPoint y: 638, distance: 28.3
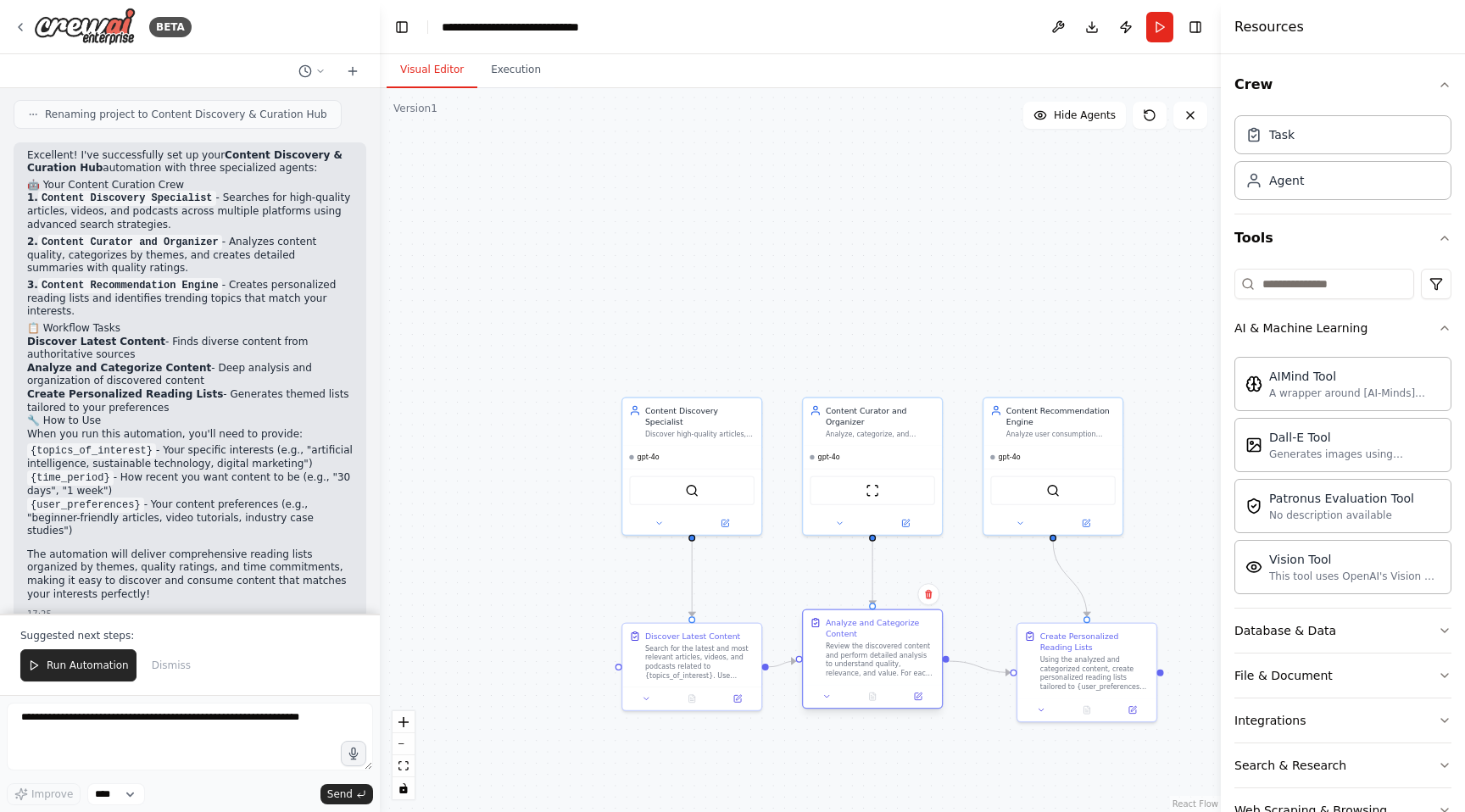
click at [848, 638] on div "Analyze and Categorize Content Review the discovered content and perform detail…" at bounding box center [881, 648] width 110 height 61
drag, startPoint x: 1076, startPoint y: 656, endPoint x: 1045, endPoint y: 647, distance: 32.3
click at [1045, 647] on div "Using the analyzed and categorized content, create personalized reading lists t…" at bounding box center [1061, 659] width 110 height 36
click at [711, 664] on div "Search for the latest and most relevant articles, videos, and podcasts related …" at bounding box center [700, 659] width 110 height 36
click at [533, 518] on div ".deletable-edge-delete-btn { width: 20px; height: 20px; border: 0px solid #ffff…" at bounding box center [800, 450] width 841 height 724
